Goal: Transaction & Acquisition: Purchase product/service

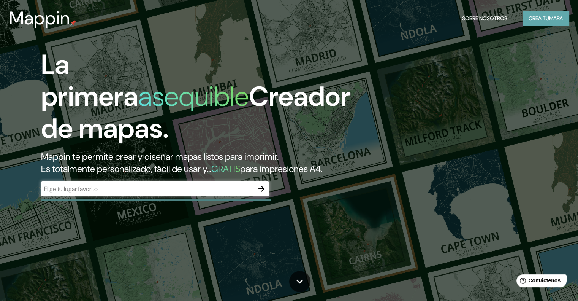
click at [552, 20] on font "mapa" at bounding box center [556, 18] width 14 height 7
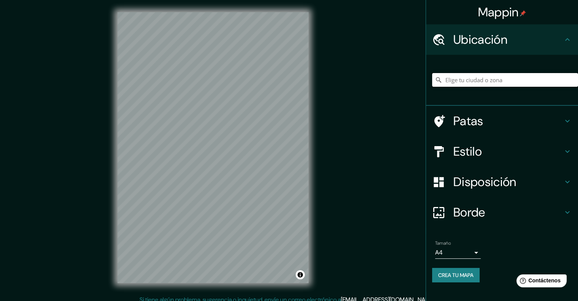
click at [464, 78] on input "Elige tu ciudad o zona" at bounding box center [505, 80] width 146 height 14
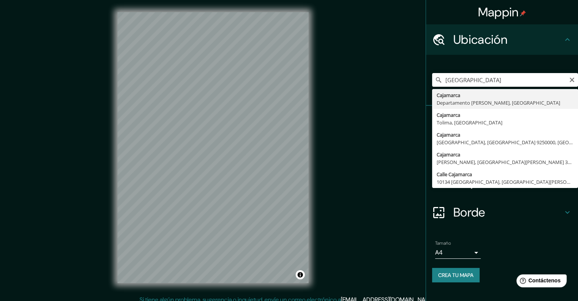
type input "Cajamarca, Departamento de Cajamarca, Perú"
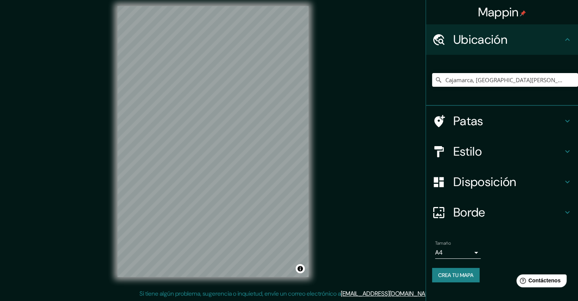
scroll to position [6, 0]
click at [456, 224] on div "Borde" at bounding box center [502, 212] width 152 height 30
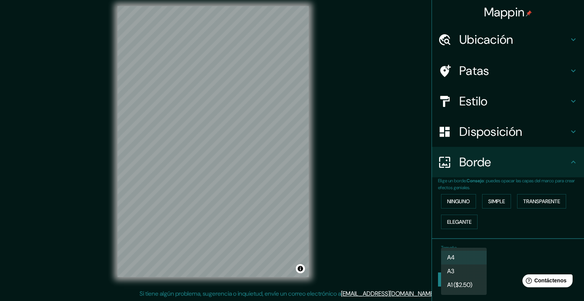
click at [478, 257] on body "Mappin Ubicación Cajamarca, Departamento de Cajamarca, Perú Patas Estilo Dispos…" at bounding box center [292, 144] width 584 height 301
click at [462, 274] on li "A3" at bounding box center [464, 272] width 46 height 14
type input "a4"
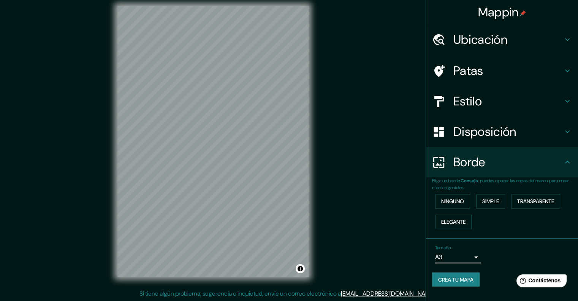
click at [464, 278] on font "Crea tu mapa" at bounding box center [455, 279] width 35 height 7
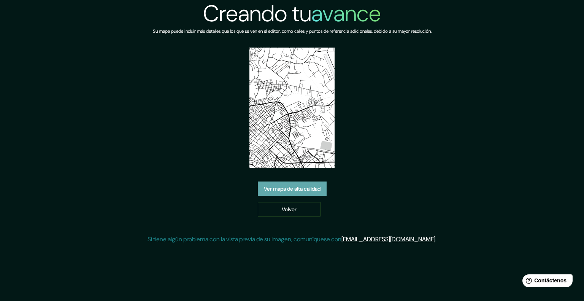
click at [286, 190] on font "Ver mapa de alta calidad" at bounding box center [292, 189] width 57 height 7
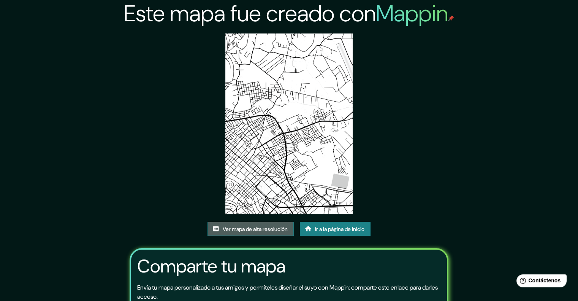
click at [280, 225] on font "Ver mapa de alta resolución" at bounding box center [255, 228] width 65 height 7
